Goal: Information Seeking & Learning: Learn about a topic

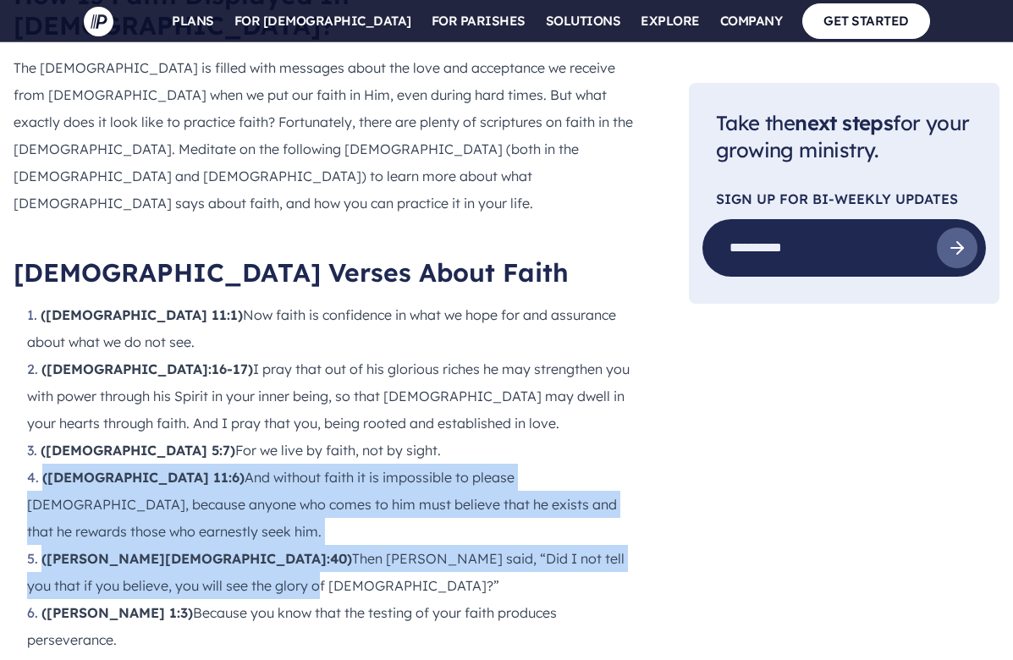
drag, startPoint x: 43, startPoint y: 261, endPoint x: 603, endPoint y: 355, distance: 567.9
copy ol "([DEMOGRAPHIC_DATA] 11:6) And without faith it is impossible to please [DEMOGRA…"
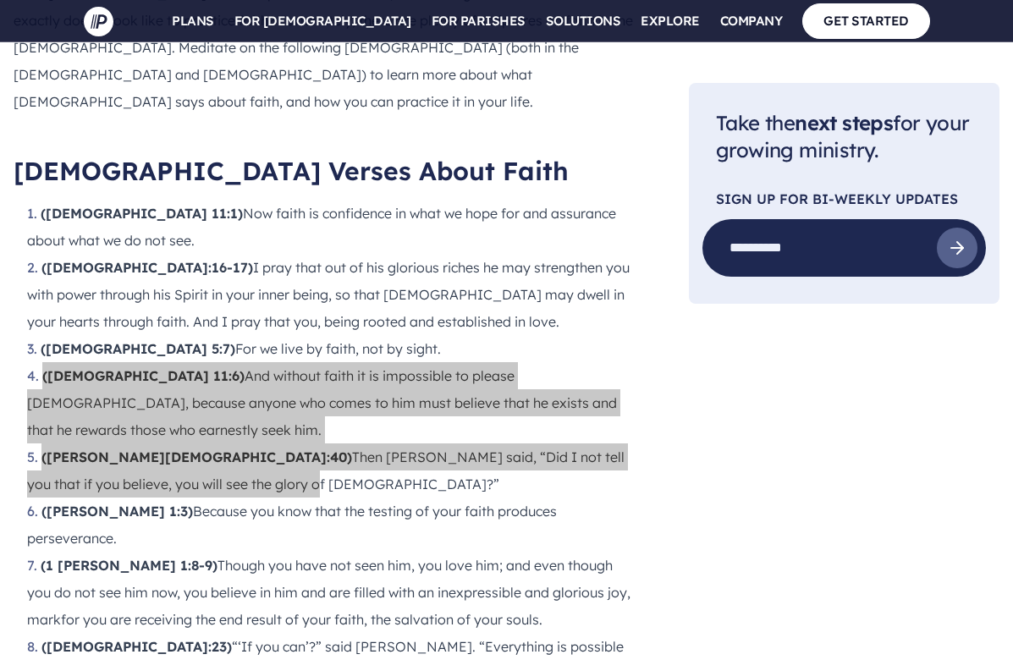
scroll to position [1804, 0]
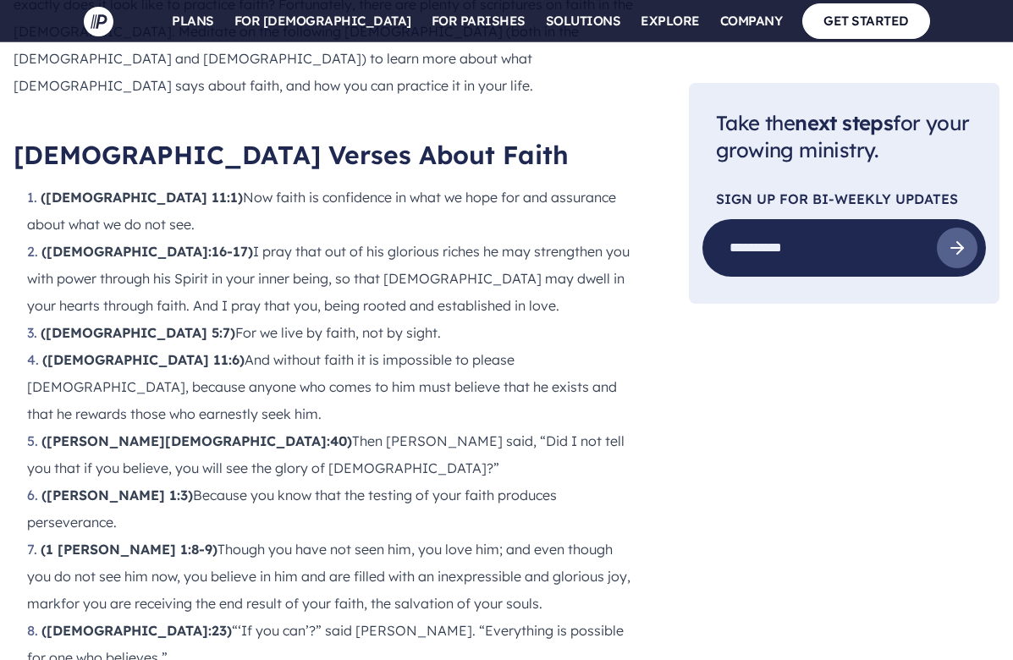
click at [28, 536] on li "(1 [PERSON_NAME] 1:8-9) Though you have not seen him, you love him; and even th…" at bounding box center [331, 576] width 608 height 81
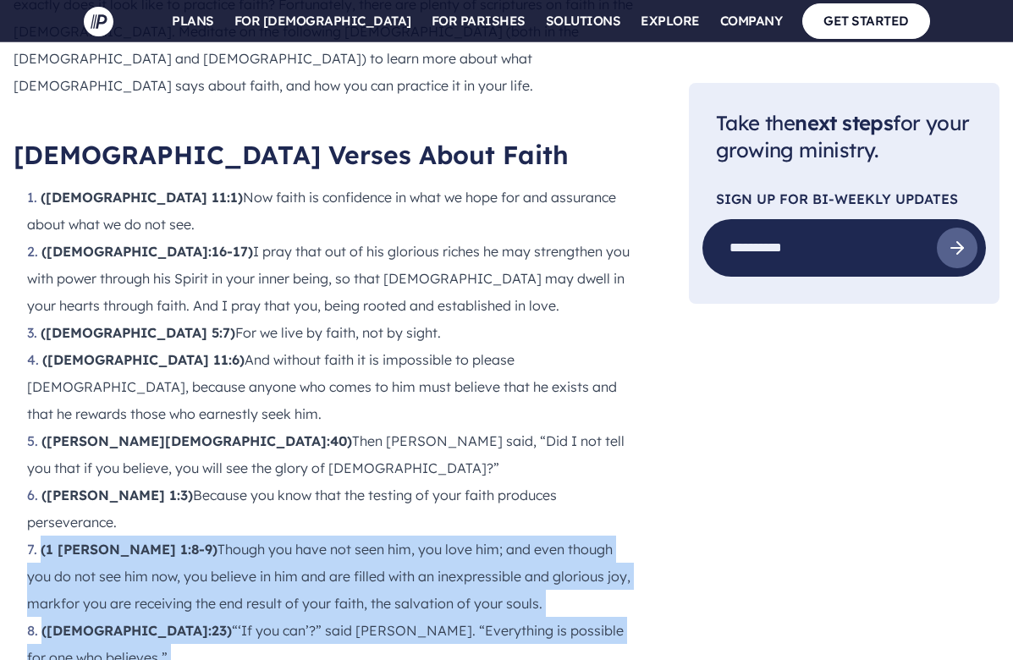
drag, startPoint x: 36, startPoint y: 279, endPoint x: 603, endPoint y: 436, distance: 588.2
copy ol "(1 [PERSON_NAME] 1:8-9) Though you have not seen him, you love him; and even th…"
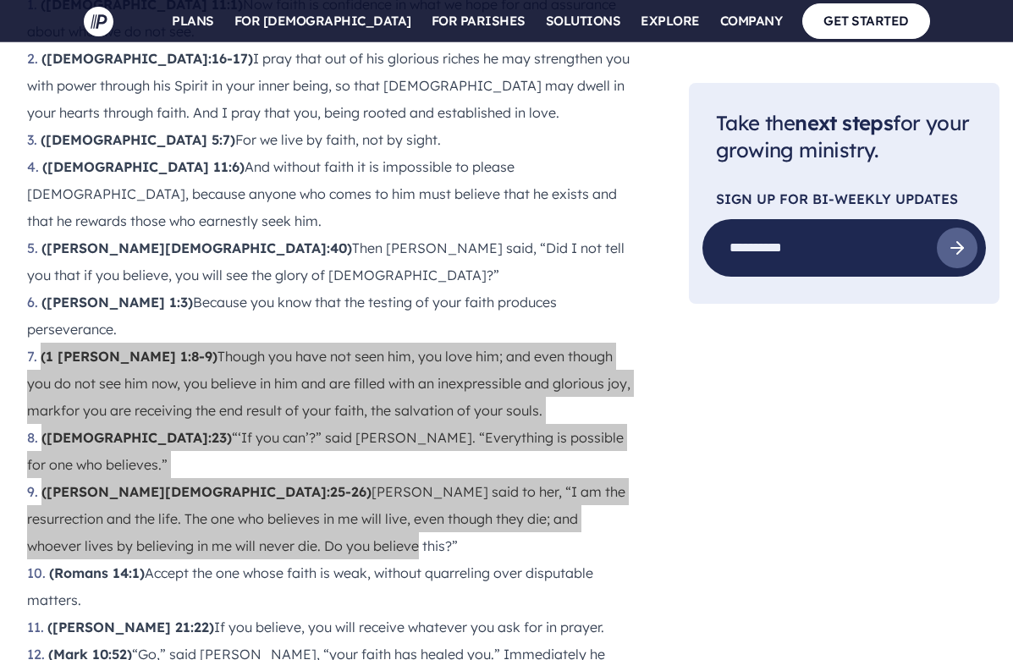
scroll to position [1998, 0]
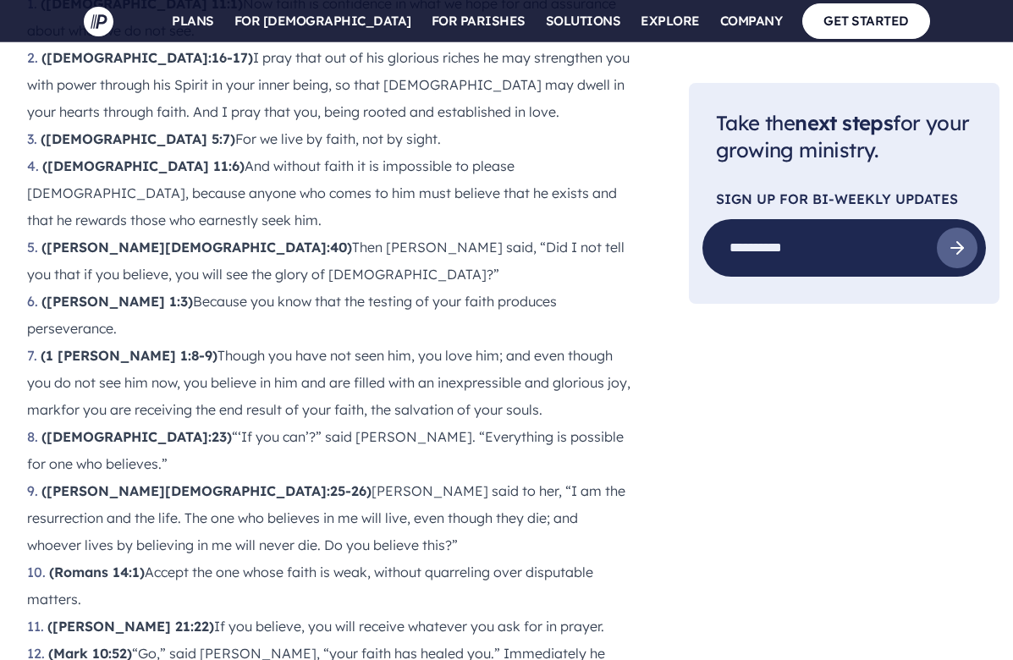
click at [196, 613] on li "([PERSON_NAME] 21:22) If you believe, you will receive whatever you ask for in …" at bounding box center [331, 626] width 608 height 27
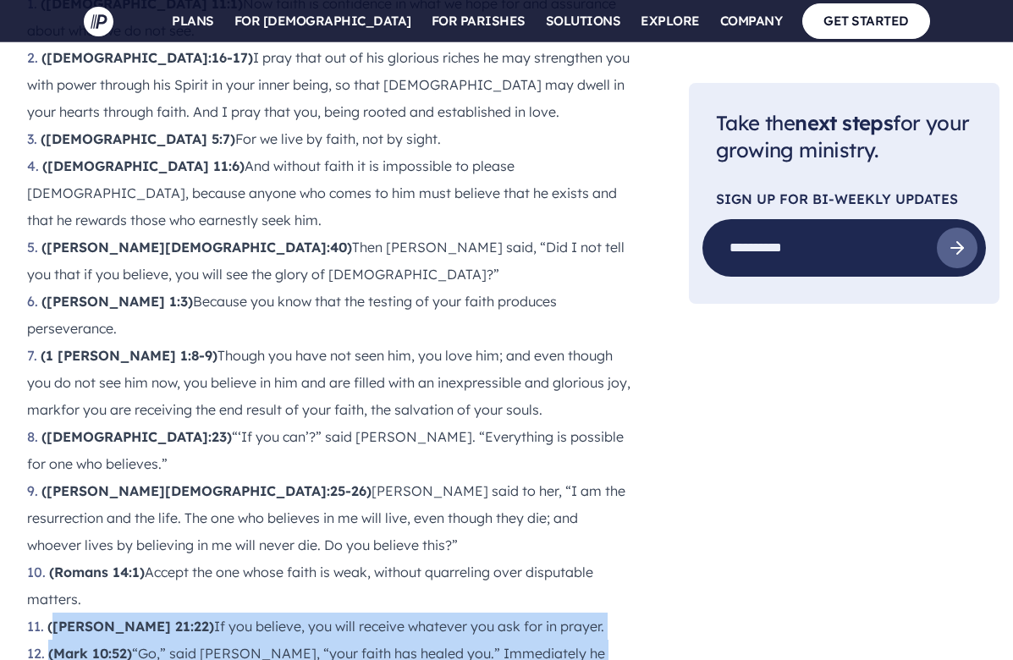
drag, startPoint x: 52, startPoint y: 330, endPoint x: 552, endPoint y: 607, distance: 571.6
copy ol "[PERSON_NAME] 21:22) If you believe, you will receive whatever you ask for in p…"
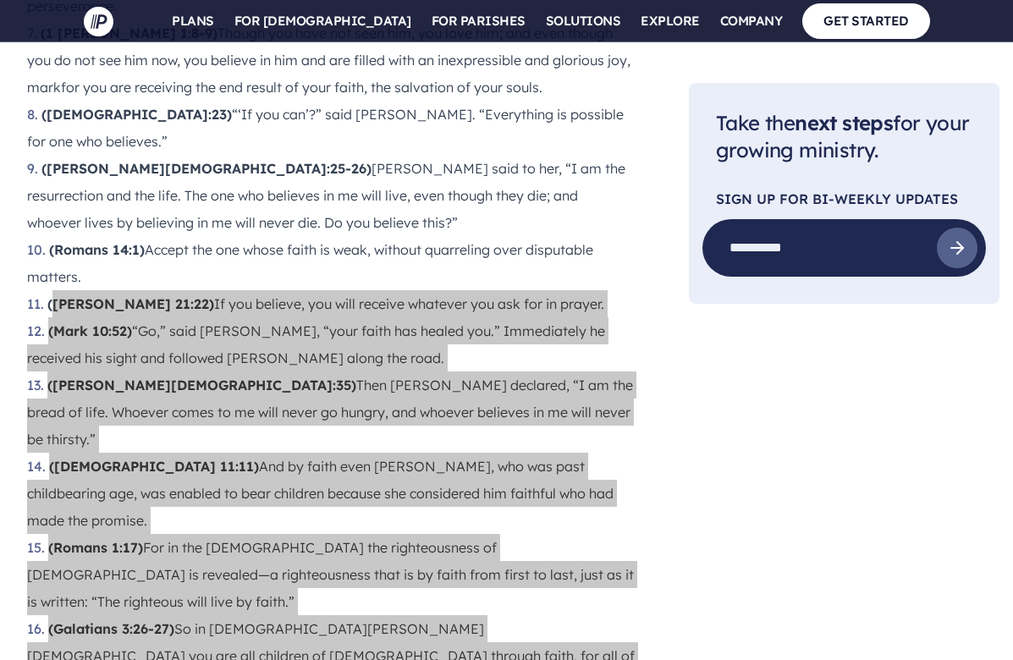
scroll to position [2418, 0]
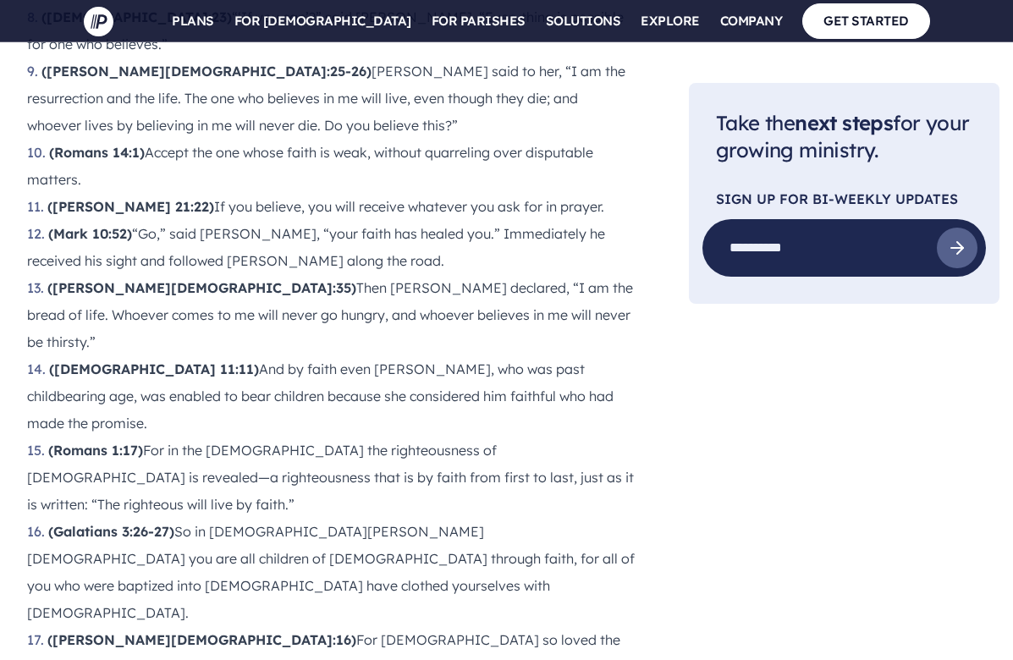
drag, startPoint x: 49, startPoint y: 344, endPoint x: 617, endPoint y: 429, distance: 574.2
click at [621, 430] on ol "([DEMOGRAPHIC_DATA] 11:1) Now faith is confidence in what we hope for and assur…" at bounding box center [324, 572] width 621 height 2004
copy ol "([PERSON_NAME][DEMOGRAPHIC_DATA]:20) He replied, “Because you have so little fa…"
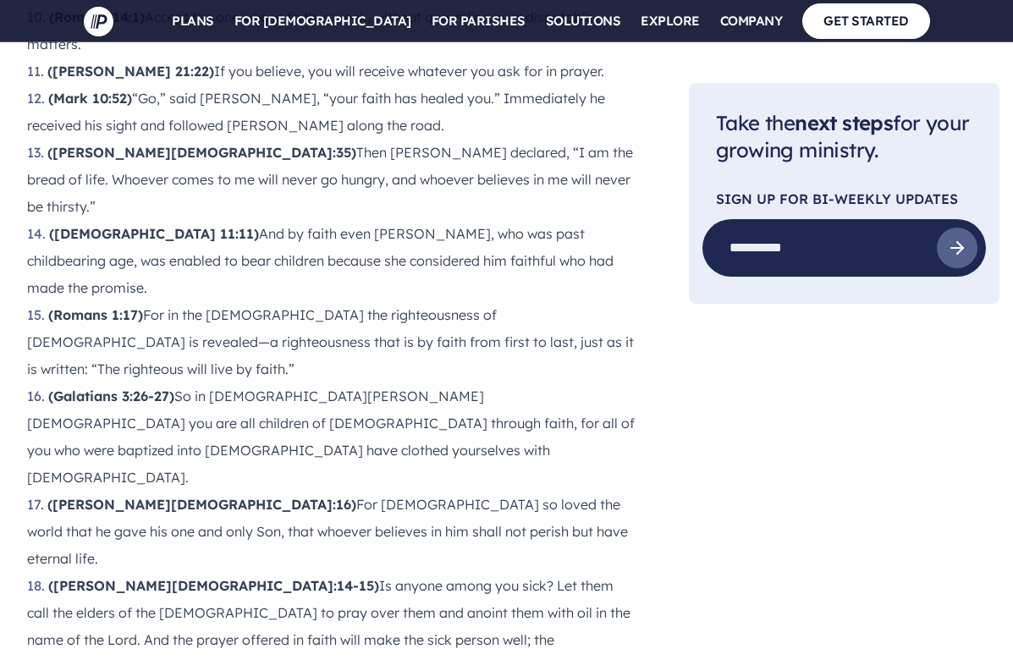
scroll to position [2555, 0]
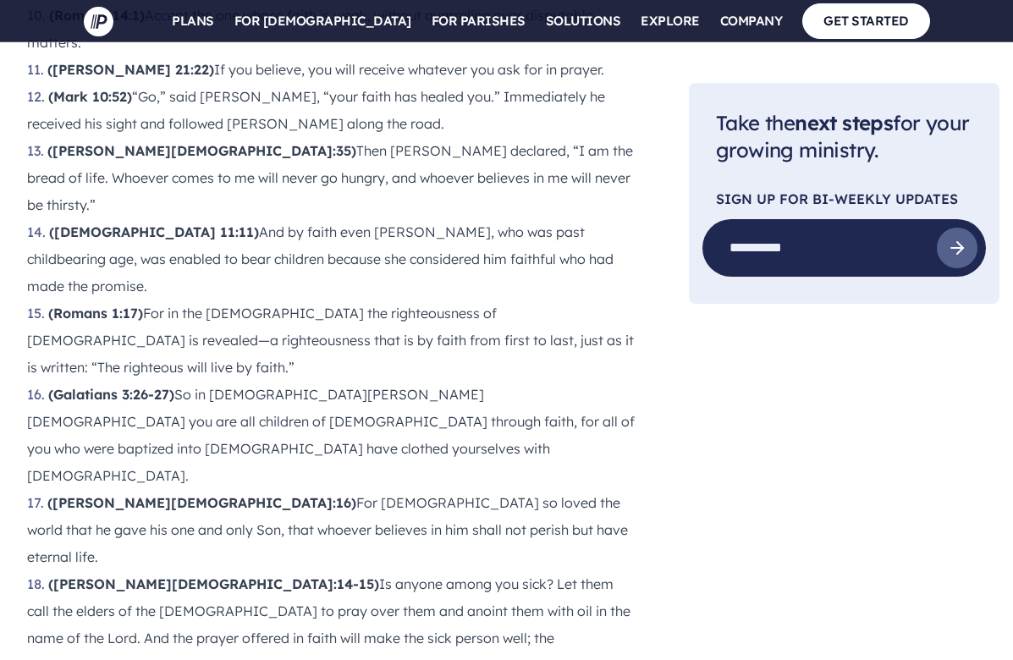
drag, startPoint x: 52, startPoint y: 318, endPoint x: 582, endPoint y: 630, distance: 615.2
click at [581, 630] on ol "([DEMOGRAPHIC_DATA] 11:1) Now faith is confidence in what we hope for and assur…" at bounding box center [324, 435] width 621 height 2004
copy ol "[PERSON_NAME][DEMOGRAPHIC_DATA]:38) Whoever believes in me, as Scripture has sa…"
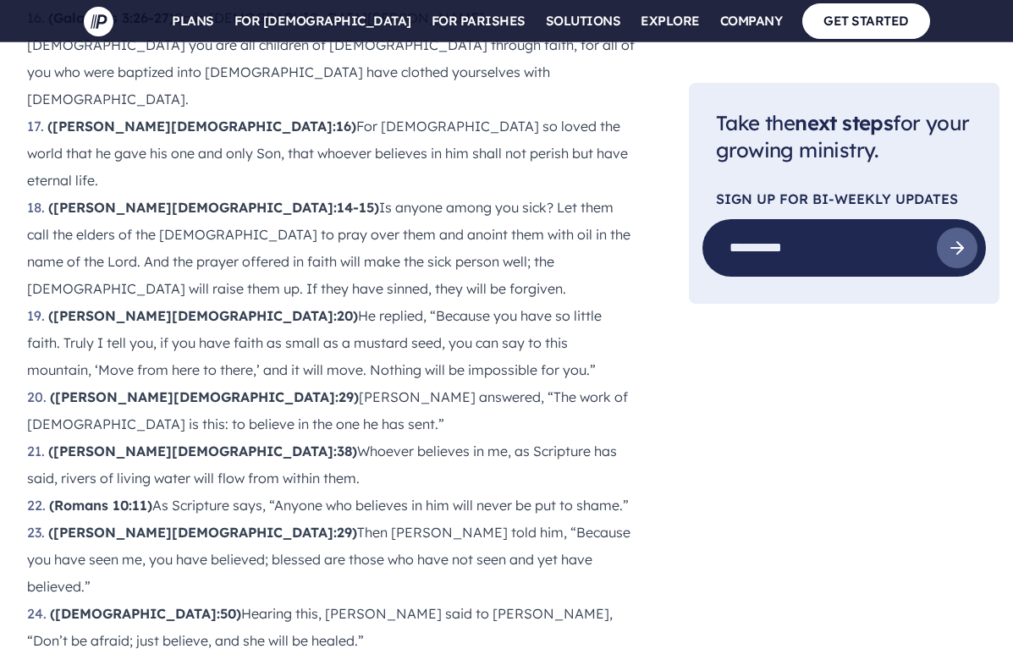
scroll to position [2932, 0]
drag, startPoint x: 48, startPoint y: 289, endPoint x: 572, endPoint y: 501, distance: 564.9
click at [571, 502] on ol "([DEMOGRAPHIC_DATA] 11:1) Now faith is confidence in what we hope for and assur…" at bounding box center [324, 58] width 621 height 2004
copy ol "([PERSON_NAME] 1:6) But when you ask him, be sure that your faith is in [DEMOGR…"
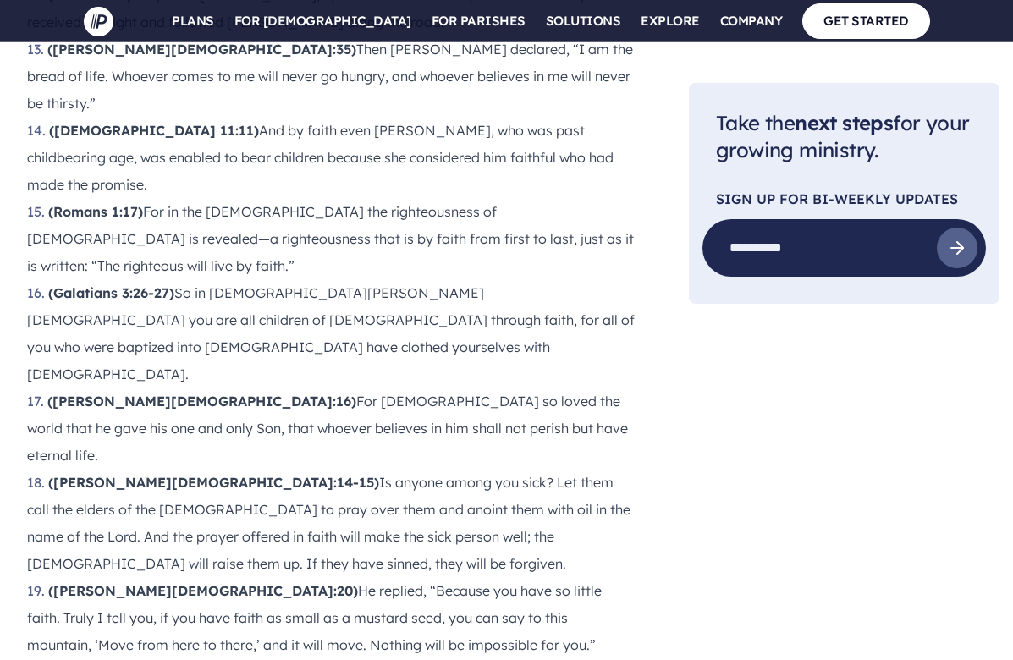
scroll to position [2652, 0]
